Goal: Information Seeking & Learning: Get advice/opinions

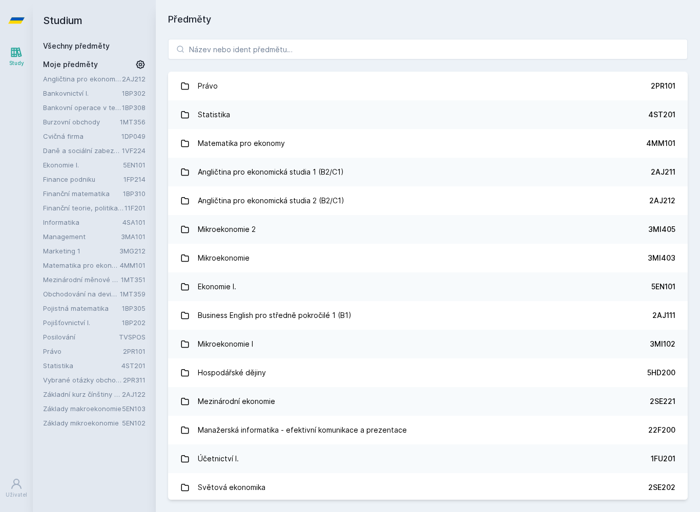
click at [514, 114] on link "Statistika 4ST201" at bounding box center [427, 114] width 519 height 29
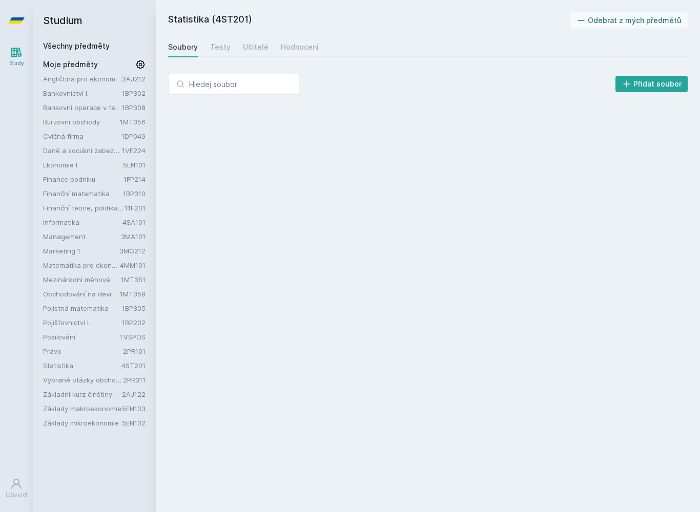
click at [247, 46] on div "Učitelé" at bounding box center [256, 47] width 26 height 10
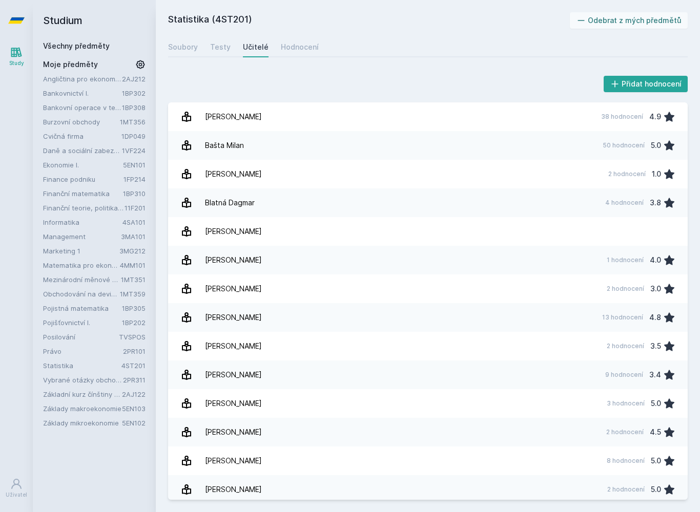
click at [246, 169] on div "[PERSON_NAME]" at bounding box center [233, 174] width 57 height 20
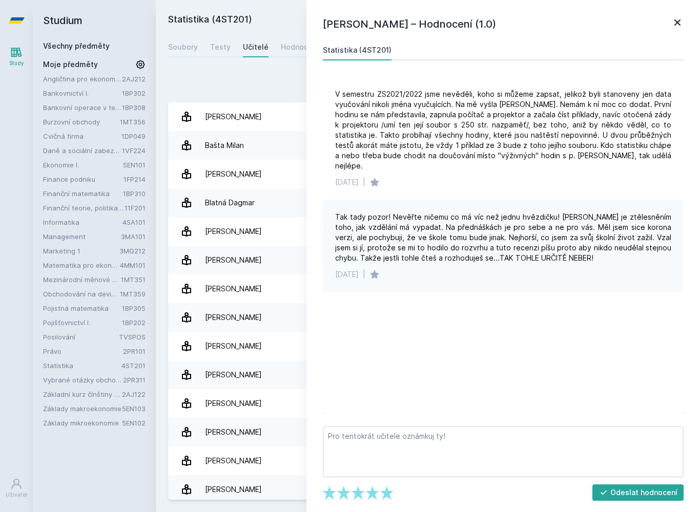
click at [260, 436] on div "[PERSON_NAME]" at bounding box center [233, 432] width 57 height 20
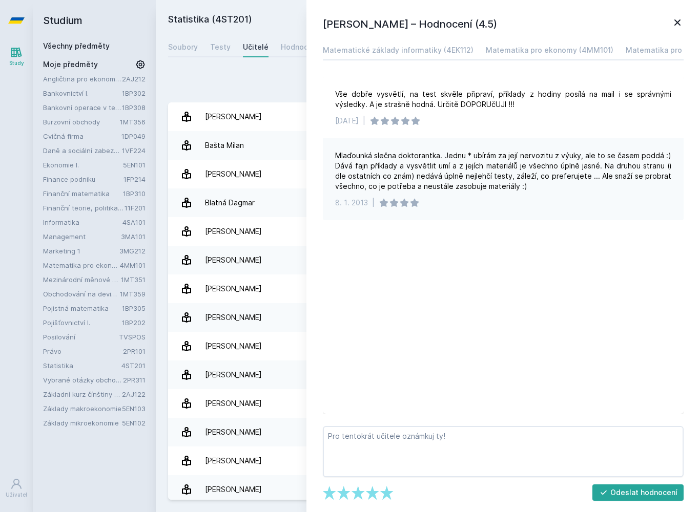
click at [679, 20] on icon at bounding box center [677, 22] width 12 height 12
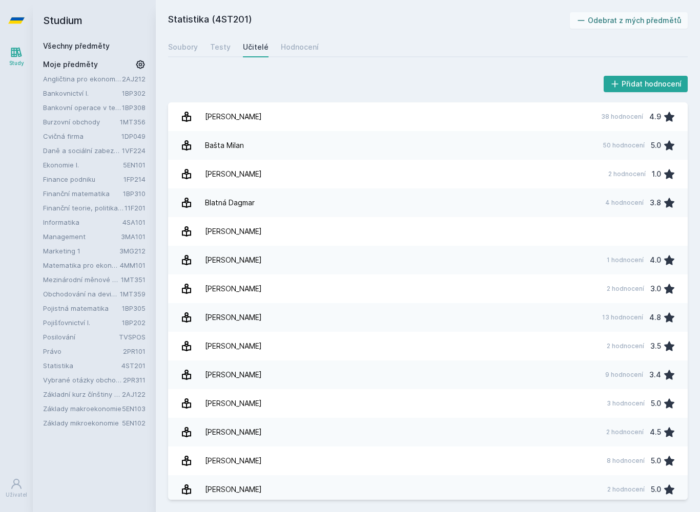
click at [454, 173] on link "[PERSON_NAME] 2 hodnocení 1.0" at bounding box center [427, 174] width 519 height 29
